Goal: Check status: Check status

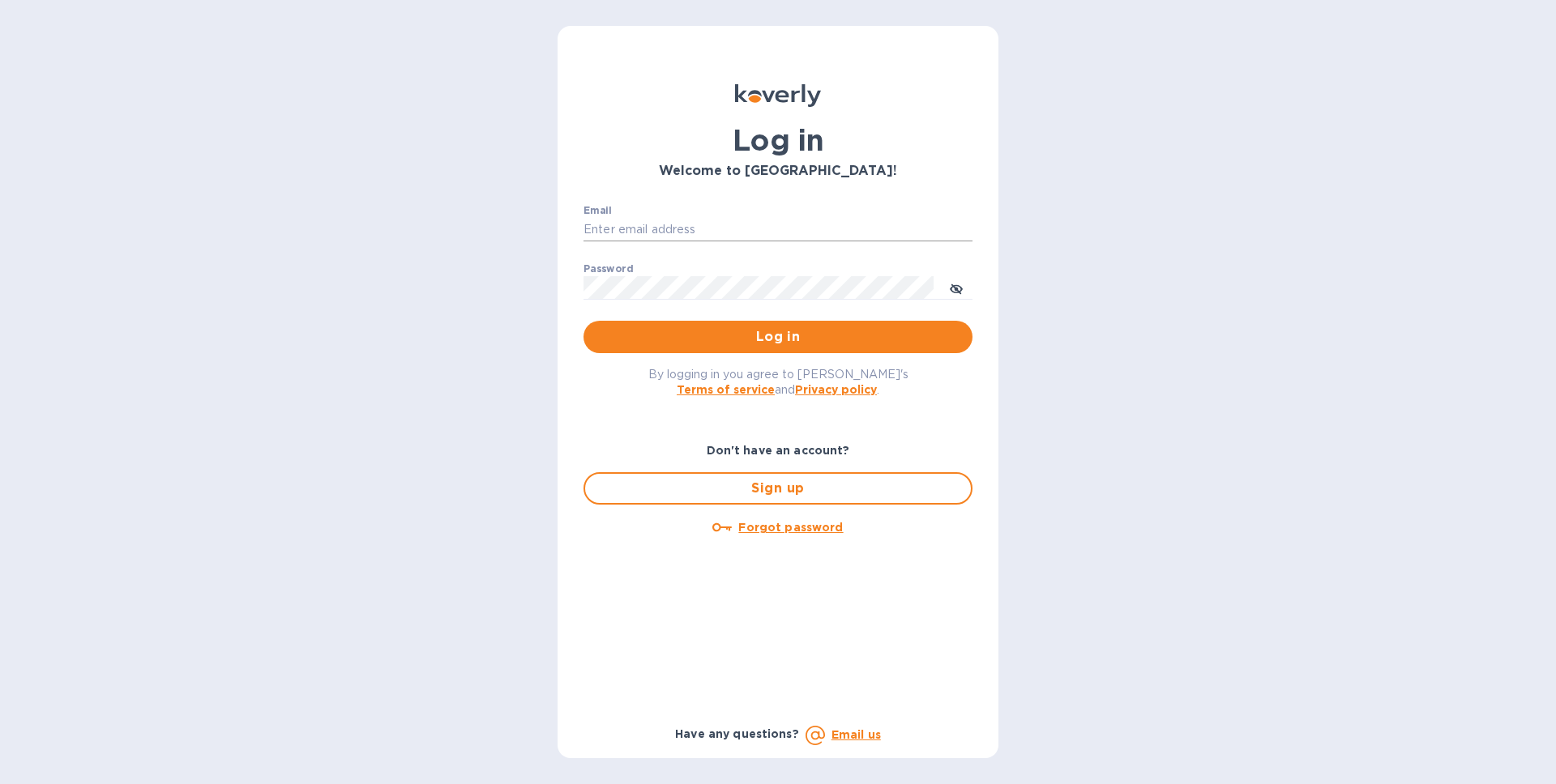
drag, startPoint x: 673, startPoint y: 248, endPoint x: 652, endPoint y: 238, distance: 23.3
click at [673, 248] on p "​" at bounding box center [778, 252] width 389 height 18
click at [641, 231] on input "Email" at bounding box center [778, 229] width 389 height 24
type input "[EMAIL_ADDRESS][DOMAIN_NAME]"
click at [584, 321] on button "Log in" at bounding box center [778, 337] width 389 height 33
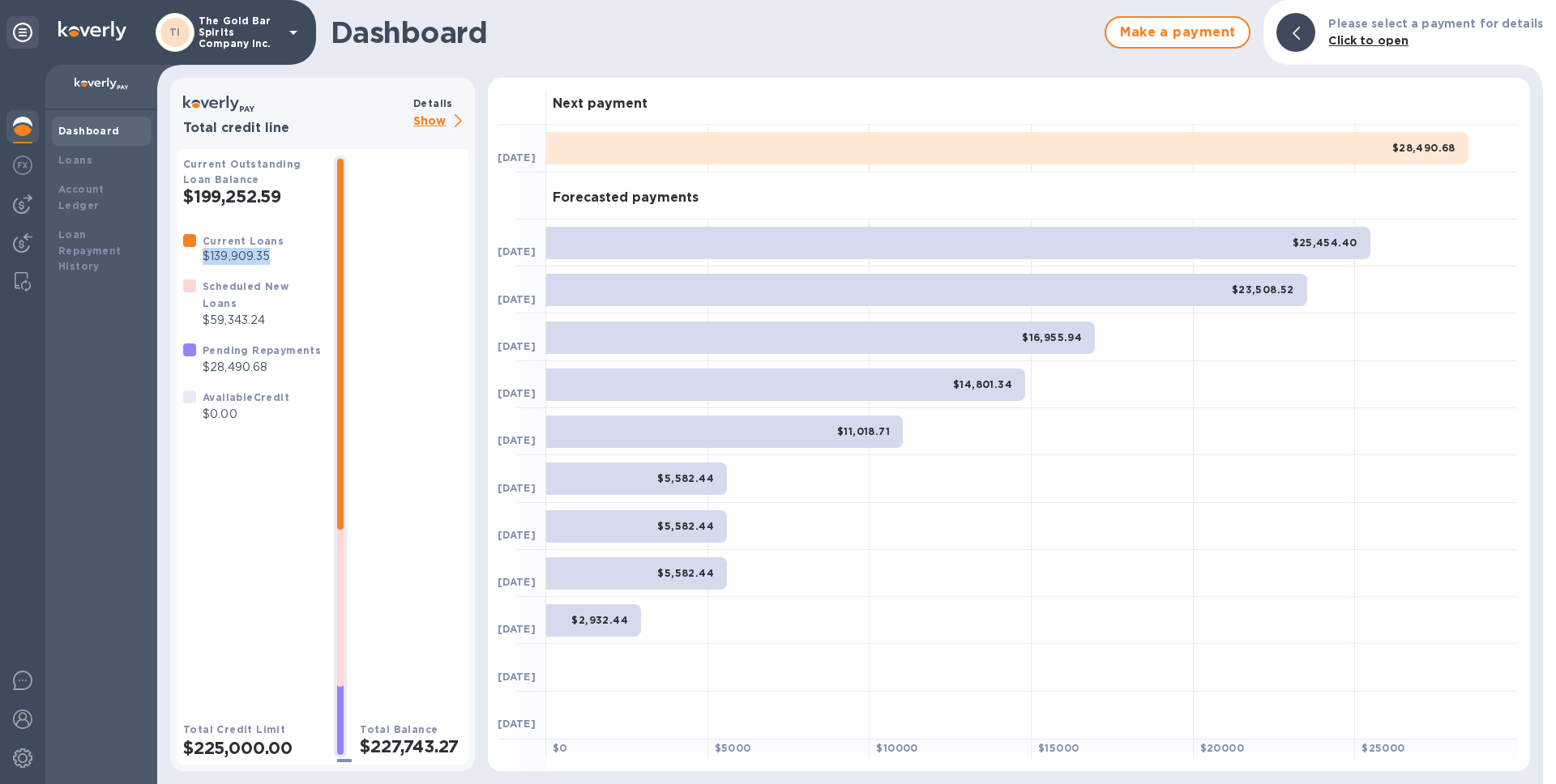
drag, startPoint x: 272, startPoint y: 257, endPoint x: 203, endPoint y: 257, distance: 69.0
click at [203, 257] on p "$139,909.35" at bounding box center [243, 256] width 81 height 17
drag, startPoint x: 268, startPoint y: 324, endPoint x: 201, endPoint y: 325, distance: 67.0
click at [201, 325] on div "Scheduled New Loans $59,343.24" at bounding box center [262, 303] width 125 height 58
drag, startPoint x: 274, startPoint y: 368, endPoint x: 199, endPoint y: 366, distance: 75.0
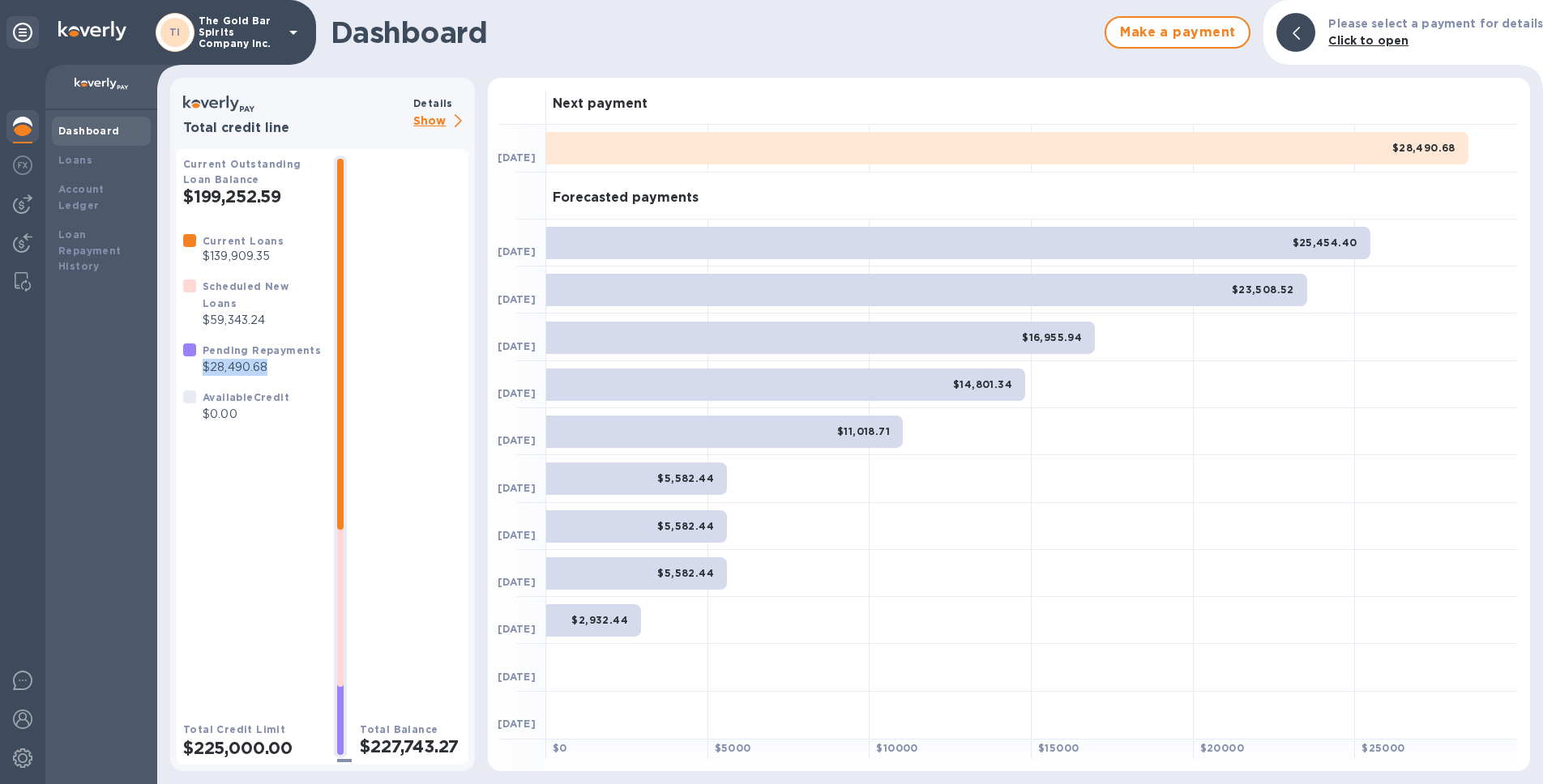
click at [200, 366] on div "Pending Repayments $28,490.68" at bounding box center [262, 359] width 125 height 40
click at [105, 156] on div "Loans" at bounding box center [101, 160] width 85 height 16
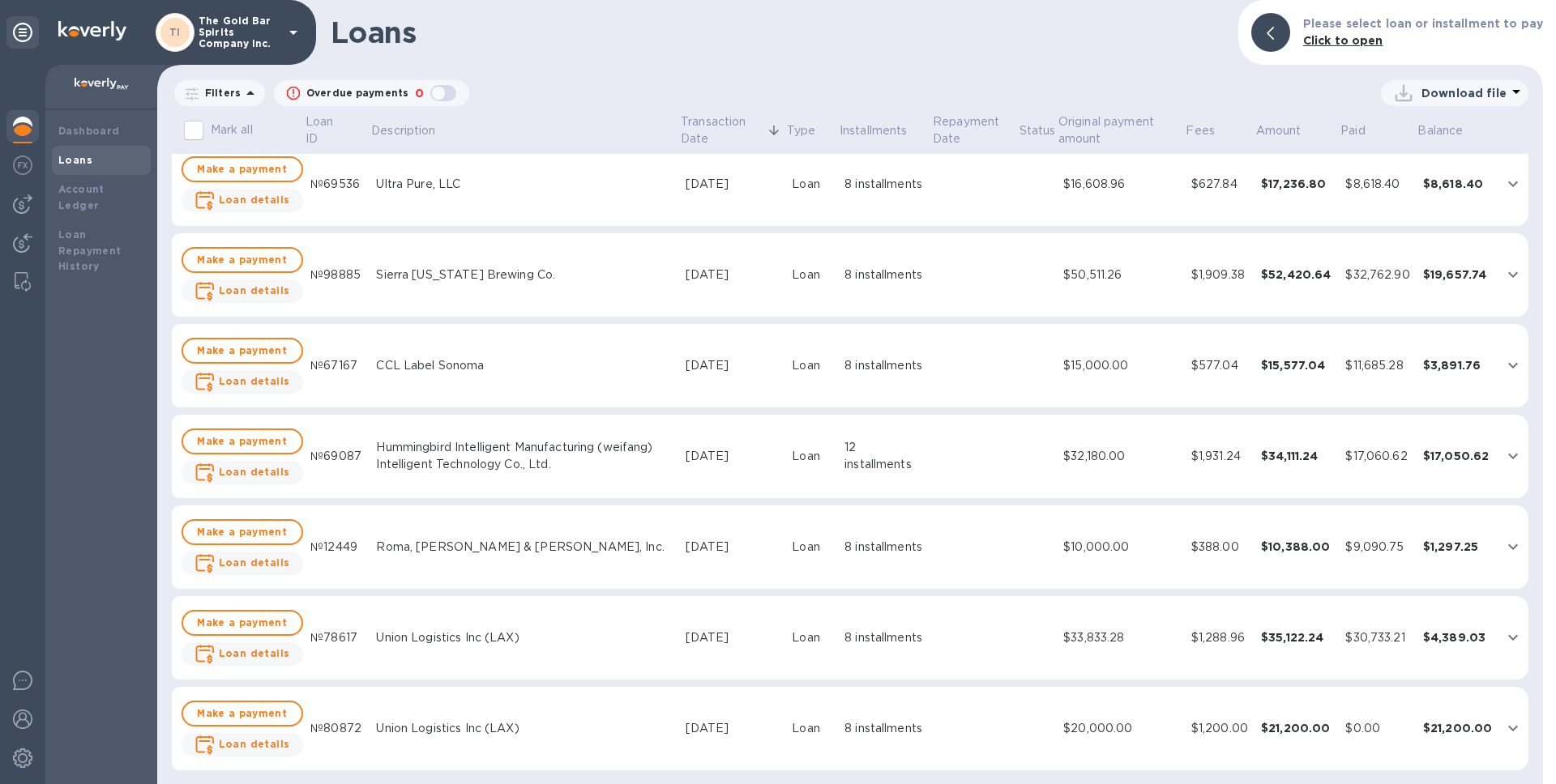
scroll to position [287, 0]
